Goal: Find specific page/section: Find specific page/section

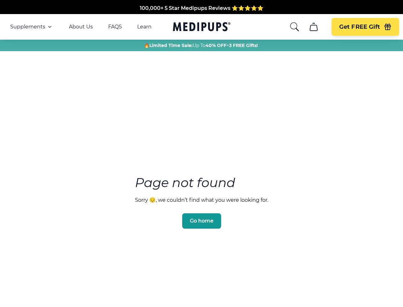
click at [202, 153] on section "Page not found Sorry 😔, we couldn’t find what you were looking for. Go home" at bounding box center [201, 186] width 403 height 245
click at [32, 27] on span "Supplements" at bounding box center [27, 27] width 35 height 6
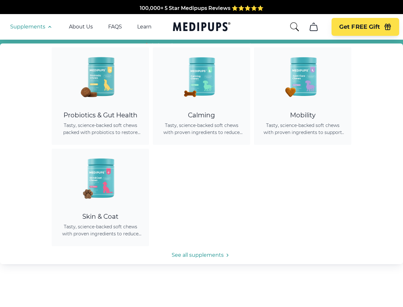
click at [49, 27] on icon "button" at bounding box center [50, 27] width 8 height 8
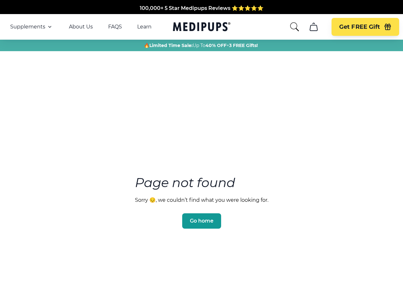
click at [294, 27] on icon "search" at bounding box center [295, 27] width 10 height 10
click at [314, 27] on icon "cart" at bounding box center [314, 27] width 10 height 10
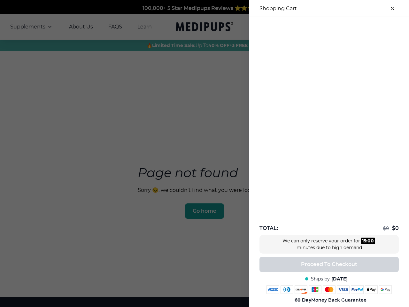
click at [314, 27] on div at bounding box center [329, 22] width 160 height 11
click at [365, 27] on div at bounding box center [329, 22] width 160 height 11
click at [388, 27] on div at bounding box center [329, 22] width 160 height 11
click at [202, 211] on div at bounding box center [204, 153] width 409 height 307
